Goal: Task Accomplishment & Management: Use online tool/utility

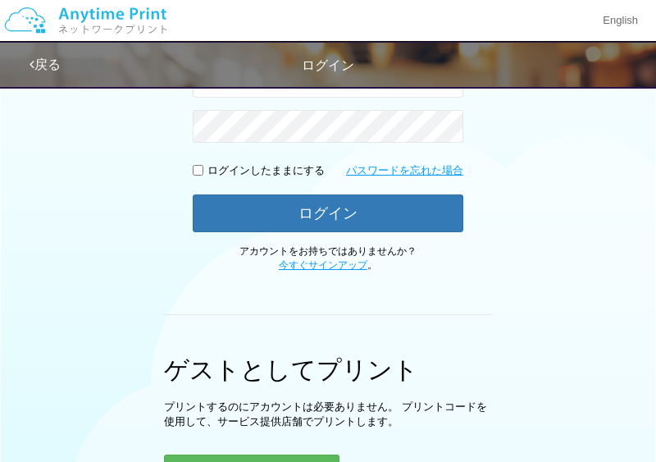
scroll to position [438, 0]
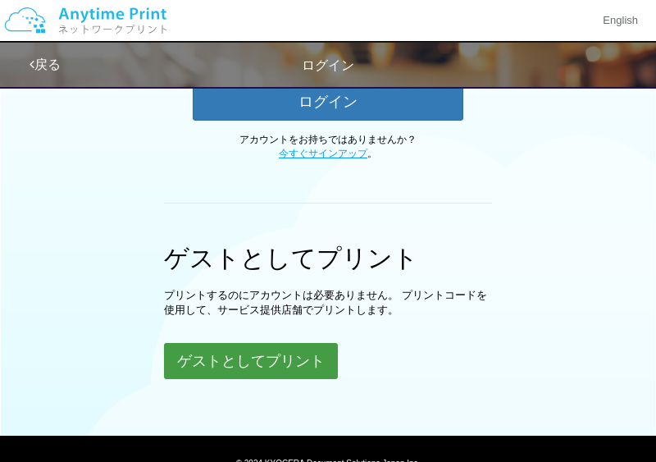
click at [227, 362] on button "ゲストとしてプリント" at bounding box center [251, 361] width 174 height 36
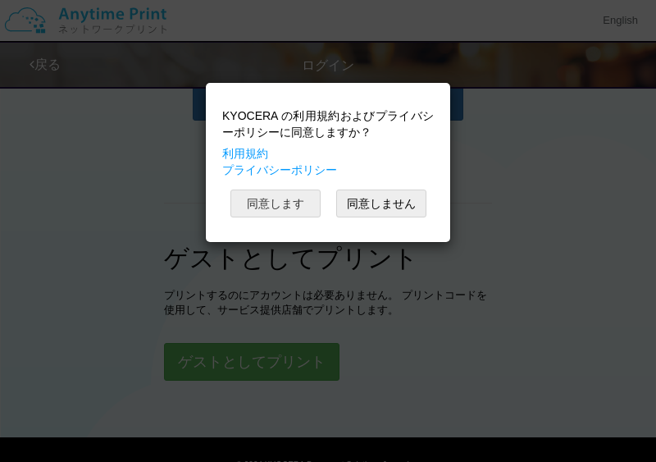
click at [273, 209] on button "同意します" at bounding box center [275, 203] width 90 height 28
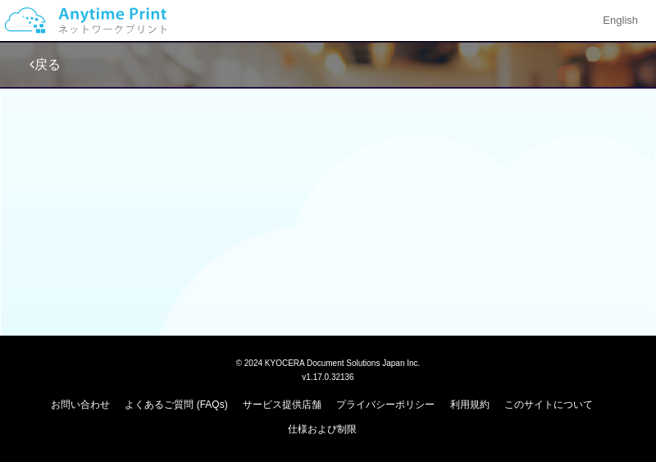
scroll to position [130, 0]
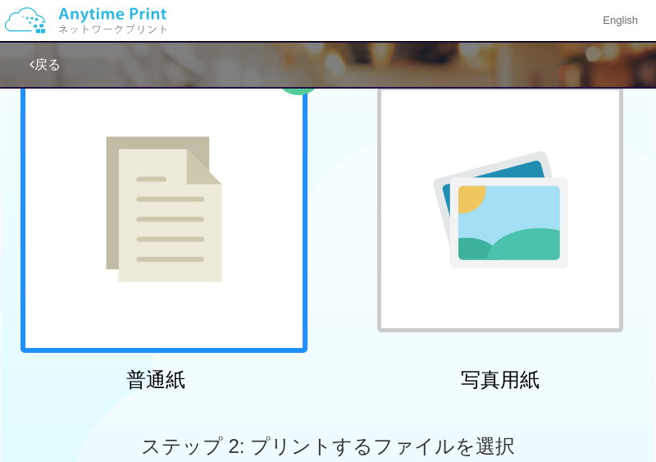
click at [181, 217] on img at bounding box center [164, 209] width 116 height 146
click at [180, 183] on img at bounding box center [164, 209] width 116 height 146
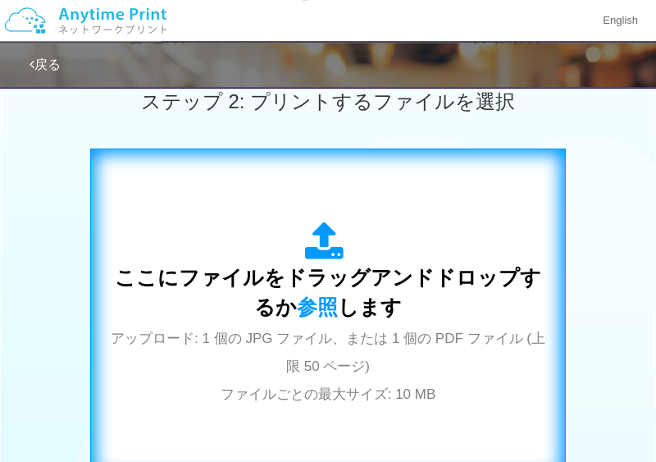
scroll to position [484, 0]
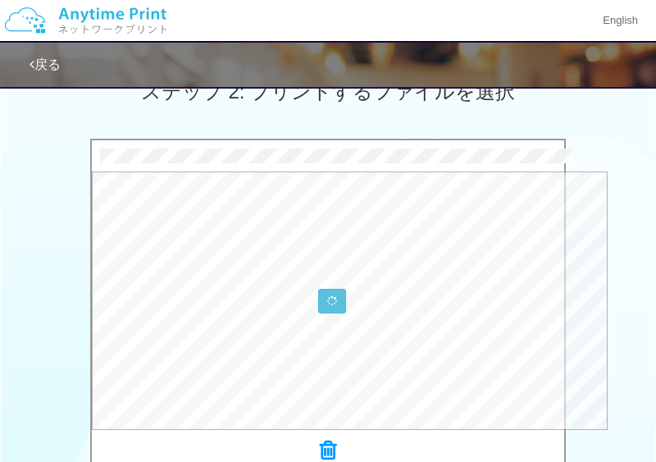
click at [54, 198] on div "0.3 MB 様式15号_公共職業訓練等受講証明書（8月分_[PERSON_NAME]）.pdf Check Error × 様式15号_公共職業訓練等受講証…" at bounding box center [328, 306] width 656 height 334
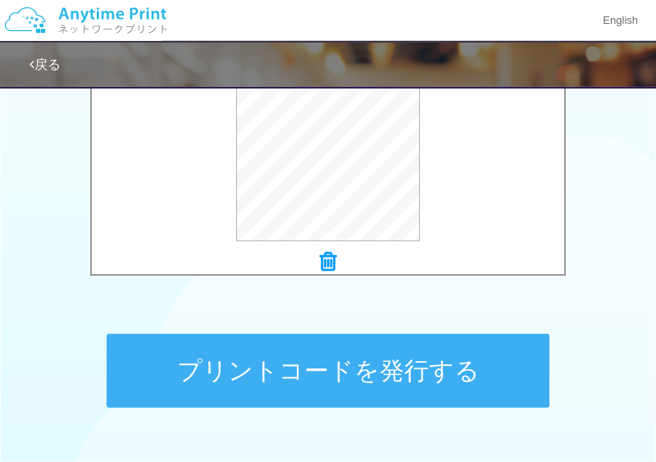
scroll to position [809, 0]
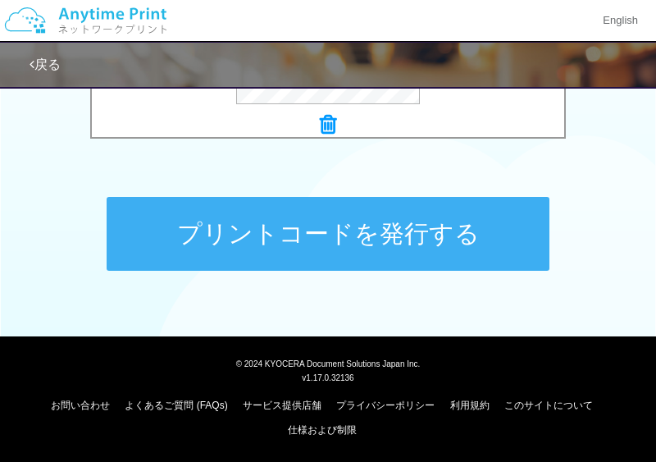
click at [328, 235] on button "プリントコードを発行する" at bounding box center [328, 234] width 443 height 74
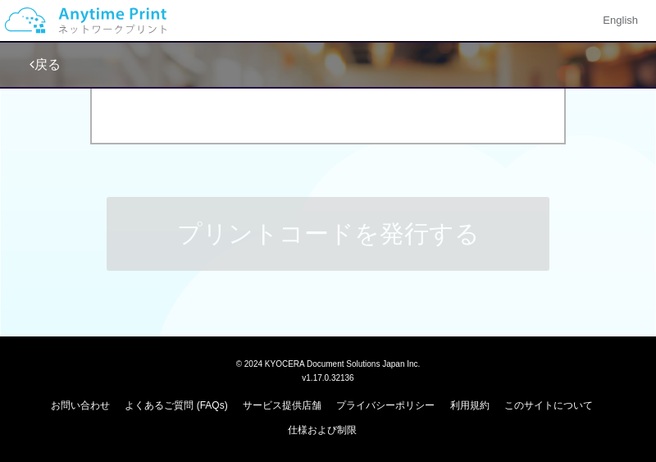
scroll to position [0, 0]
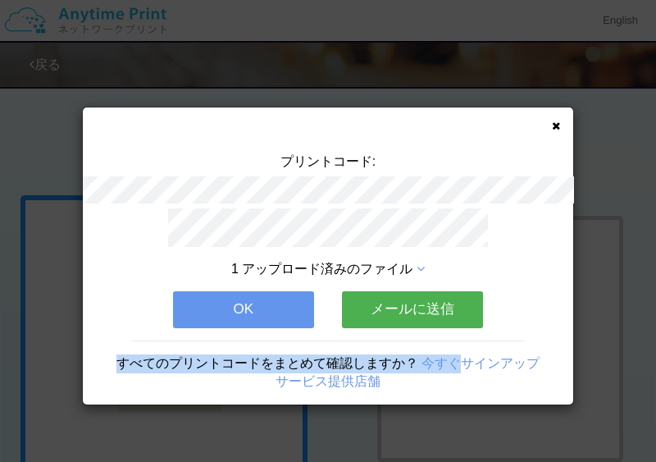
drag, startPoint x: 448, startPoint y: 355, endPoint x: 293, endPoint y: 264, distance: 179.7
click at [294, 266] on div "1 アップロード済みのファイル OK メールに送信 すべてのプリントコードをまとめて確認しますか？ 今すぐサインアップ サービス提供店舗" at bounding box center [328, 306] width 490 height 196
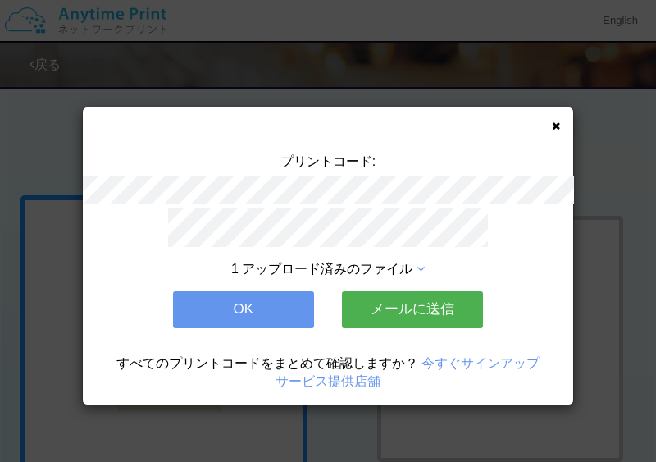
click at [279, 150] on div "プリントコード: 1 アップロード済みのファイル OK メールに送信 すべてのプリントコードをまとめて確認しますか？ 今すぐサインアップ サービス提供店舗" at bounding box center [328, 255] width 490 height 297
click at [403, 191] on div "プリントコード:" at bounding box center [328, 180] width 490 height 56
copy div "プリントコード:"
click at [257, 307] on button "OK" at bounding box center [243, 309] width 141 height 36
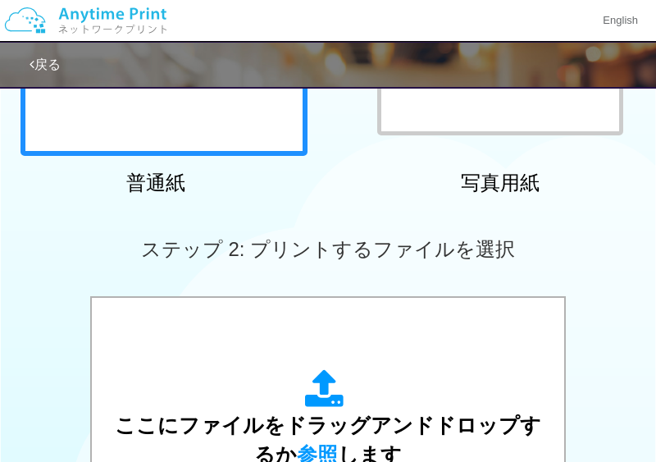
scroll to position [590, 0]
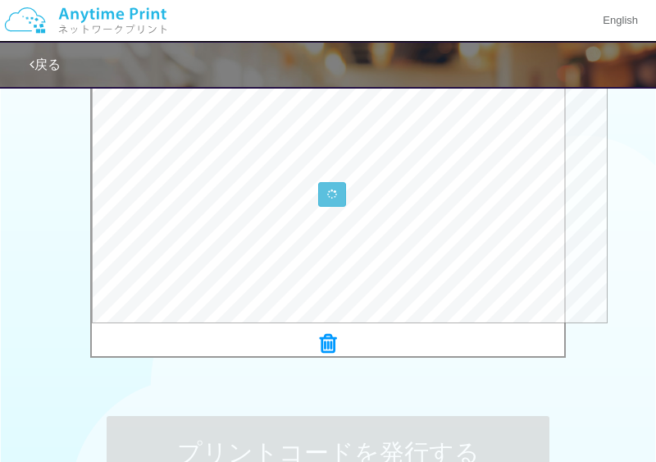
click at [47, 199] on div "1.4 MB 様式第12号.pdf Check Error × 様式第12号.pdf" at bounding box center [328, 199] width 656 height 334
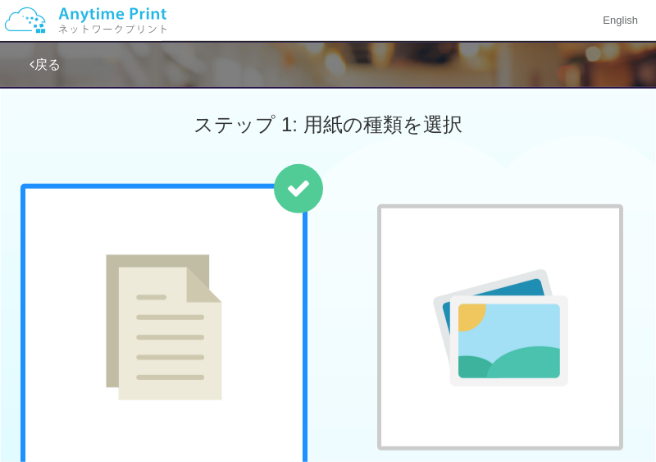
scroll to position [0, 0]
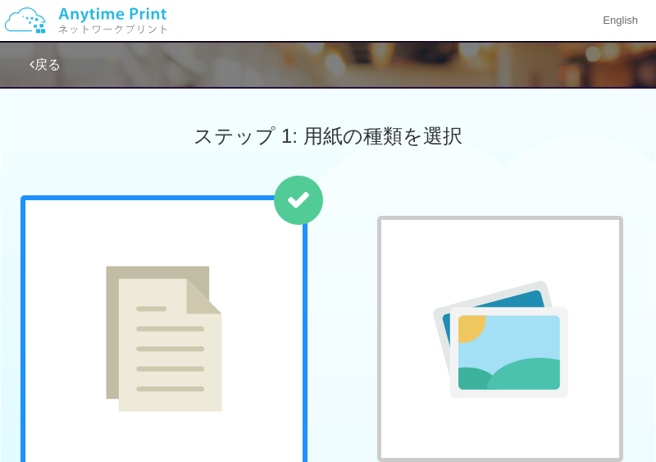
click at [120, 18] on img at bounding box center [85, 20] width 175 height 57
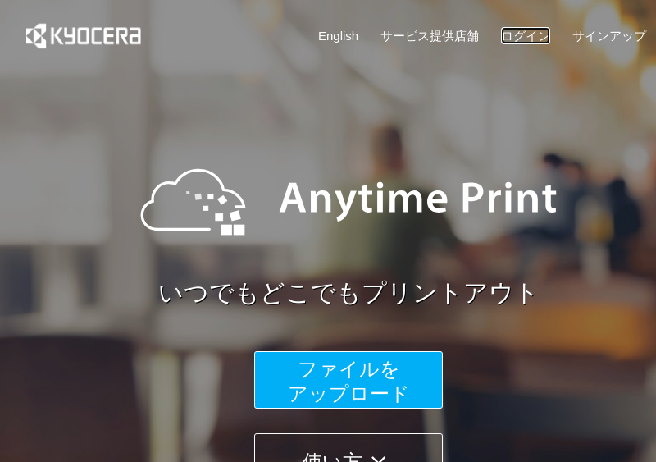
click at [533, 35] on link "ログイン" at bounding box center [525, 35] width 49 height 17
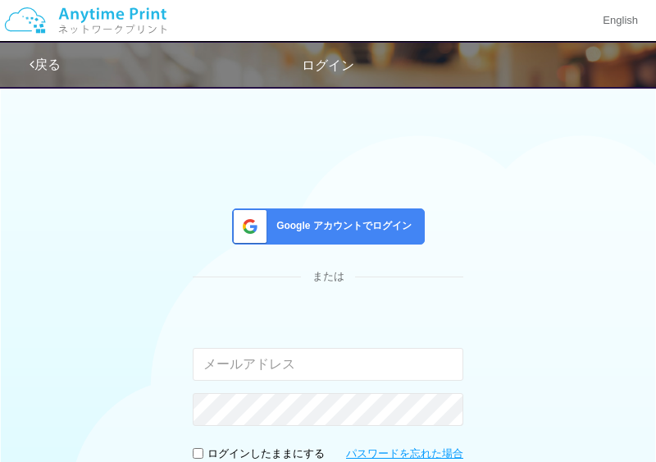
click at [229, 381] on div "入力されたメールアドレスまたはパスワードが正しくありません。" at bounding box center [328, 367] width 271 height 116
click at [239, 371] on input "email" at bounding box center [328, 364] width 271 height 33
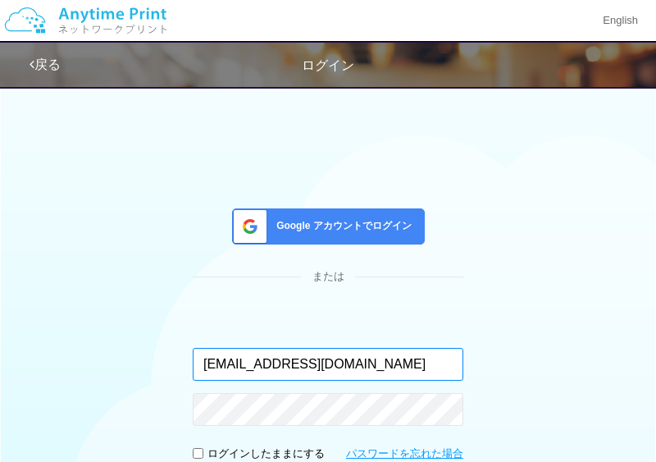
type input "[EMAIL_ADDRESS][DOMAIN_NAME]"
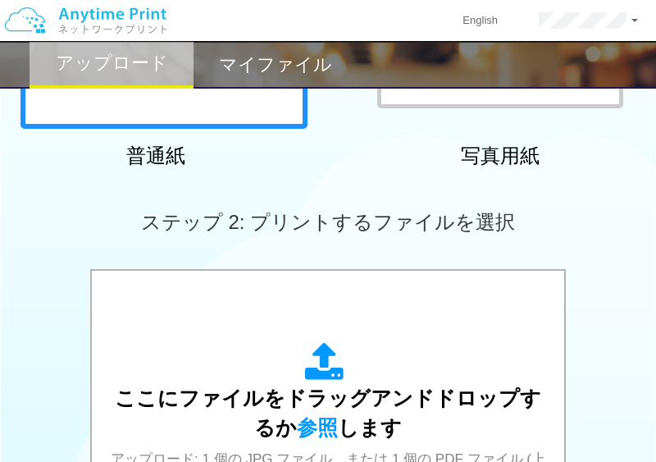
scroll to position [354, 0]
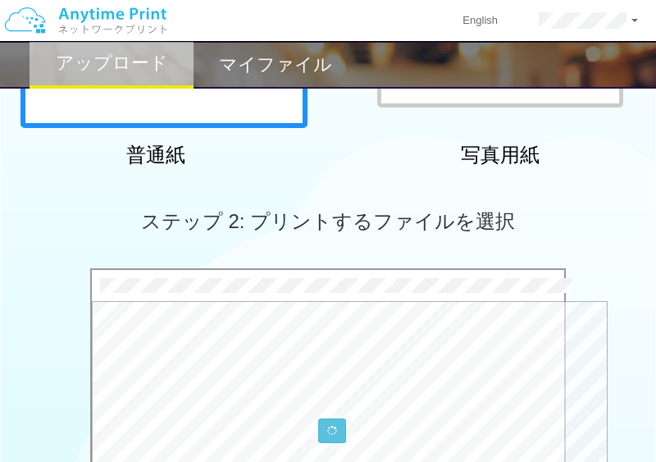
click at [63, 201] on div "ステップ 2: プリントするファイルを選択" at bounding box center [328, 221] width 656 height 93
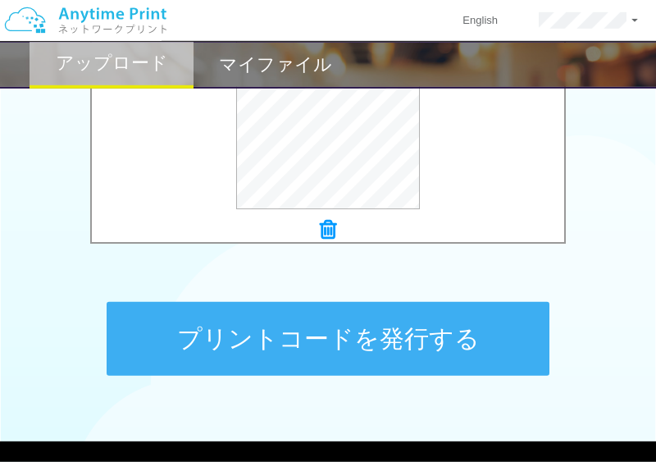
scroll to position [708, 0]
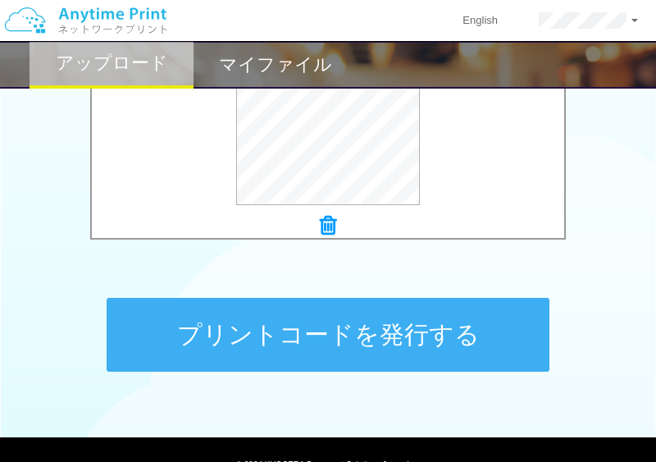
click at [302, 328] on button "プリントコードを発行する" at bounding box center [328, 335] width 443 height 74
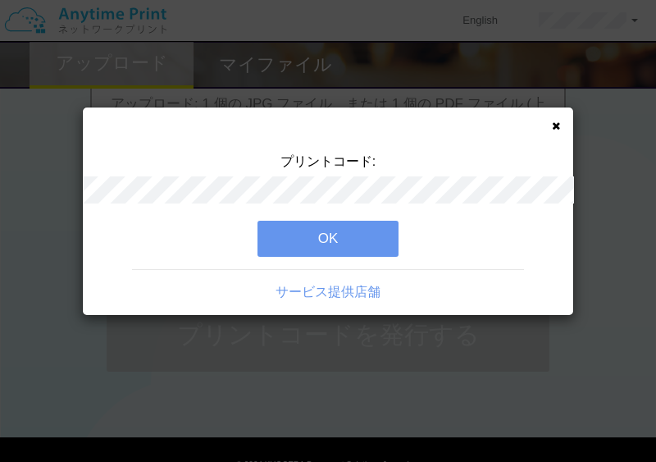
scroll to position [0, 0]
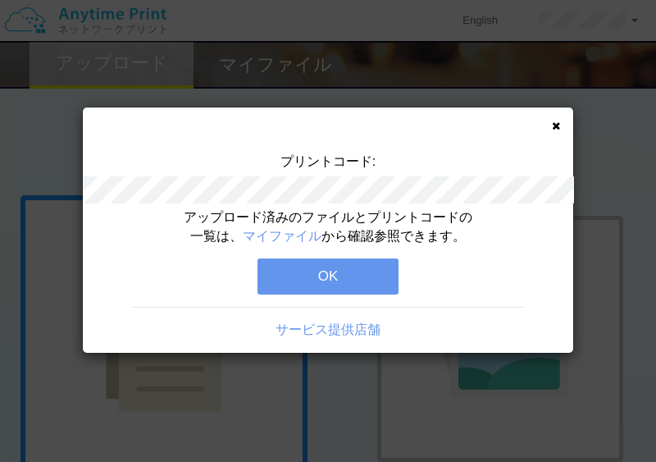
click at [296, 274] on button "OK" at bounding box center [327, 276] width 141 height 36
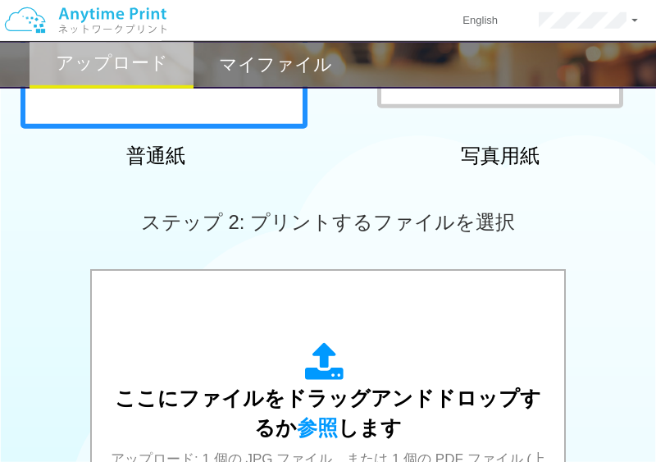
scroll to position [354, 0]
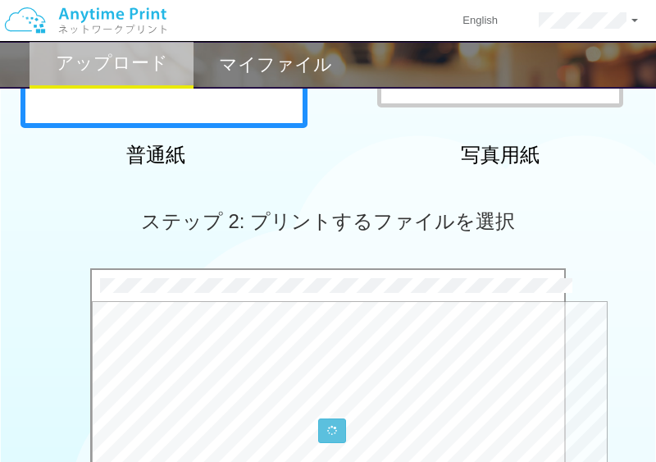
click at [92, 202] on div "ステップ 2: プリントするファイルを選択" at bounding box center [328, 221] width 656 height 93
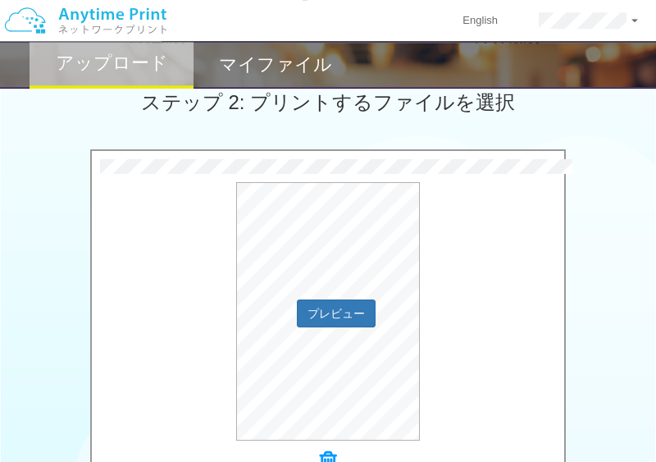
scroll to position [708, 0]
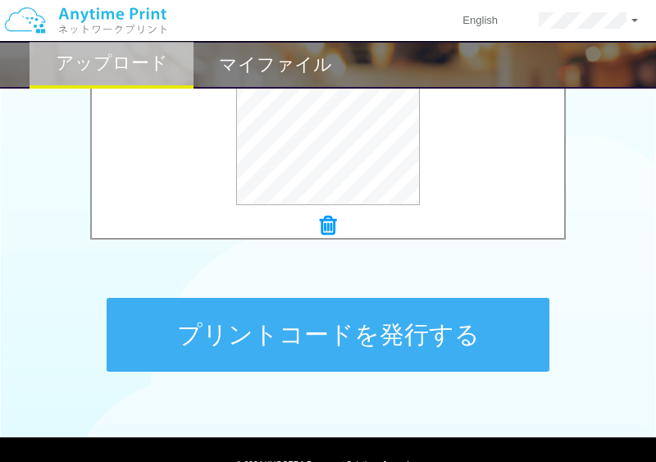
click at [332, 335] on button "プリントコードを発行する" at bounding box center [328, 335] width 443 height 74
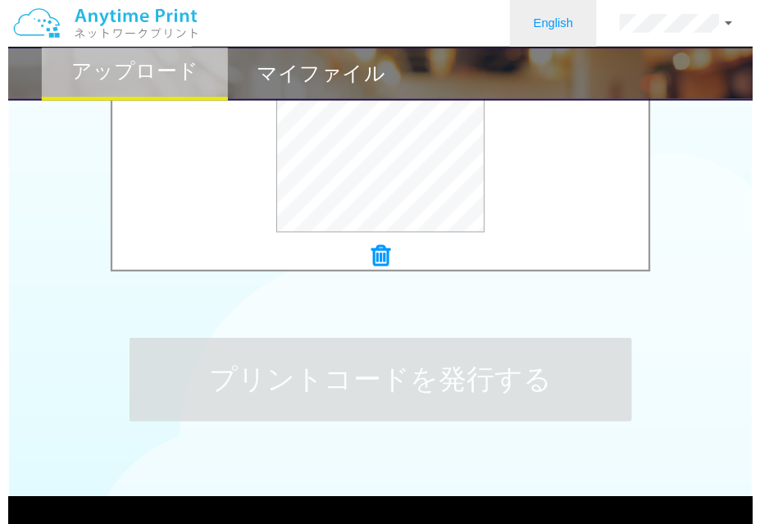
scroll to position [0, 0]
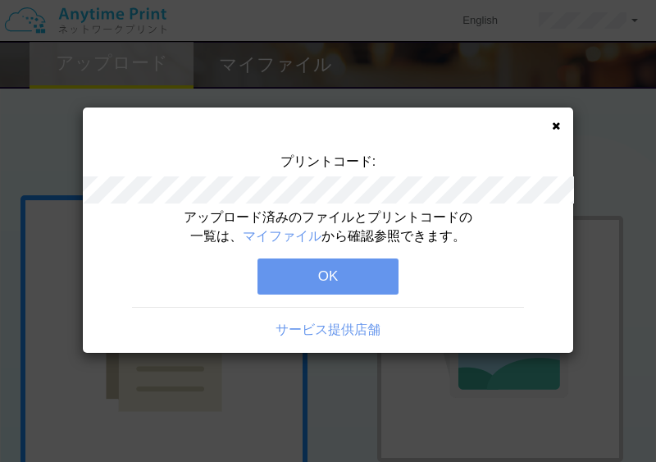
click at [307, 281] on button "OK" at bounding box center [327, 276] width 141 height 36
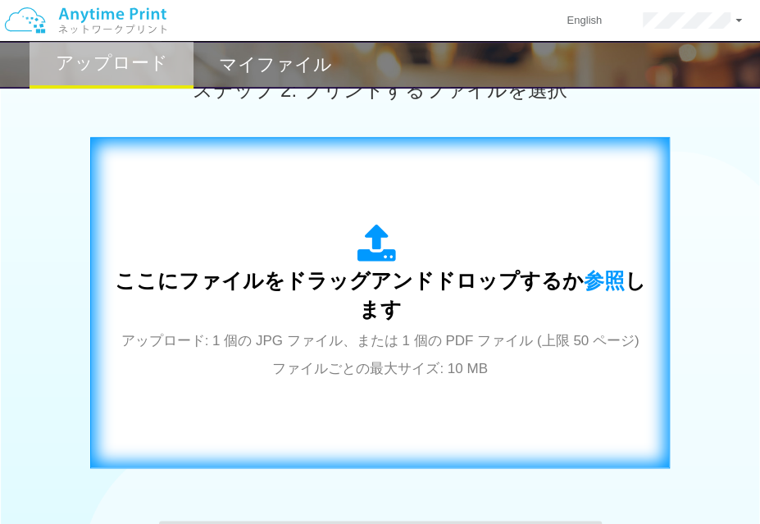
scroll to position [708, 0]
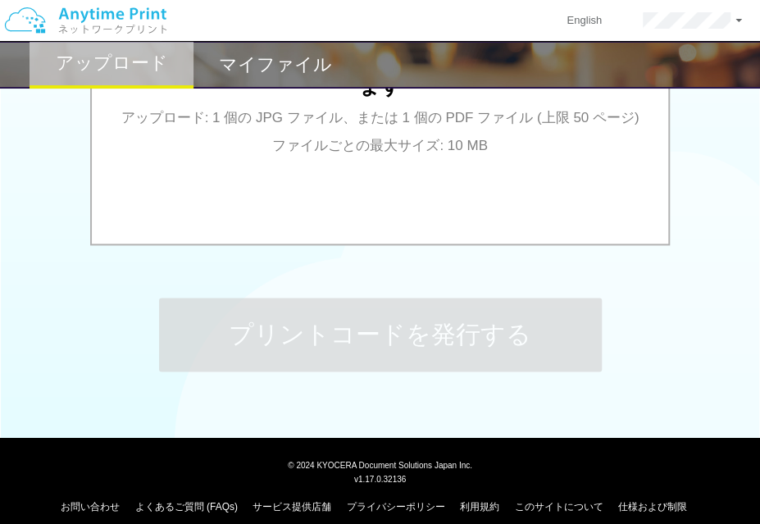
click at [256, 55] on h2 "マイファイル" at bounding box center [275, 65] width 113 height 20
